Goal: Find specific page/section: Find specific page/section

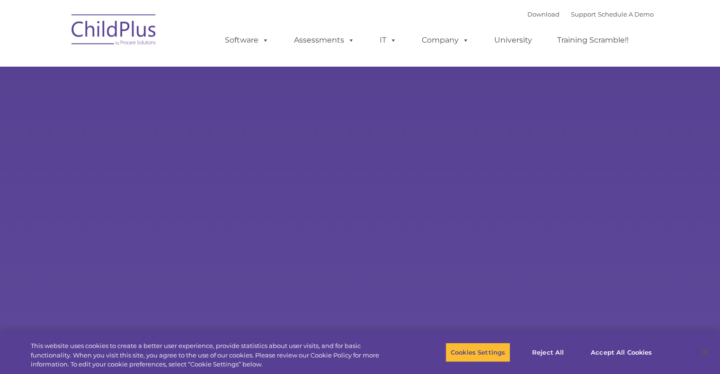
select select "MEDIUM"
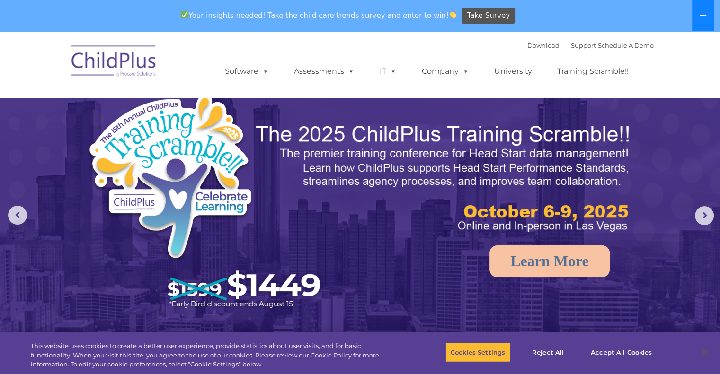
click at [705, 25] on button at bounding box center [703, 15] width 22 height 31
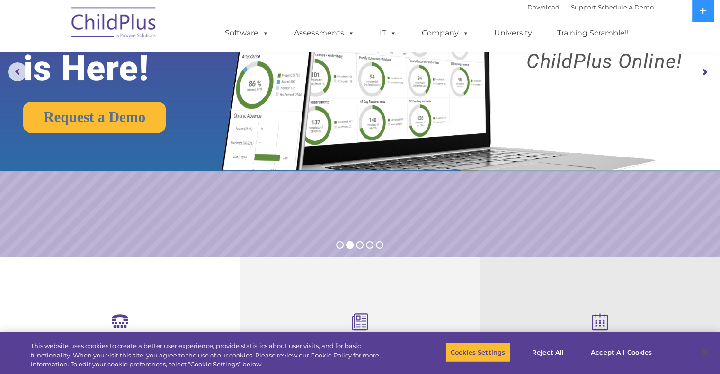
scroll to position [51, 0]
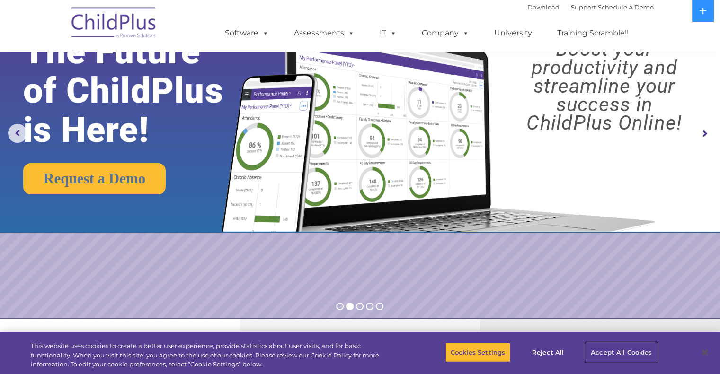
click at [629, 351] on button "Accept All Cookies" at bounding box center [620, 353] width 71 height 20
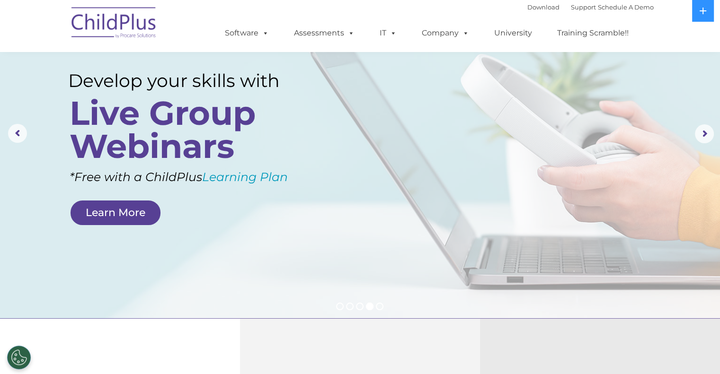
click at [149, 19] on img at bounding box center [114, 23] width 95 height 47
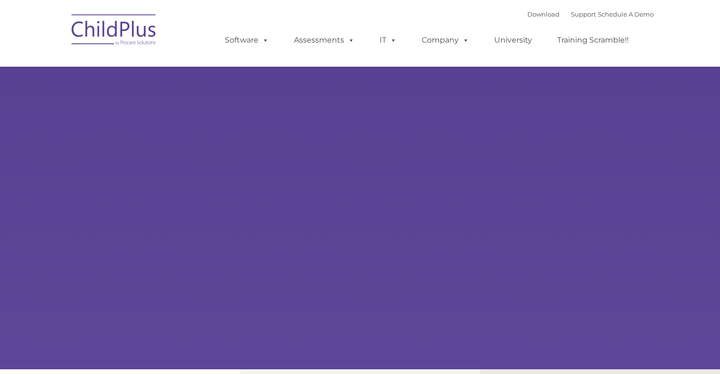
type input ""
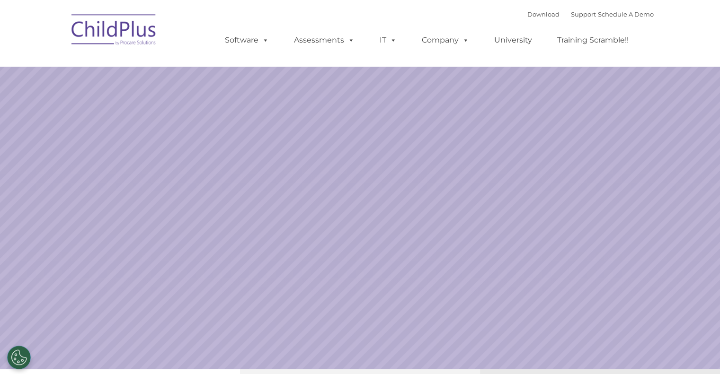
select select "MEDIUM"
